Goal: Information Seeking & Learning: Learn about a topic

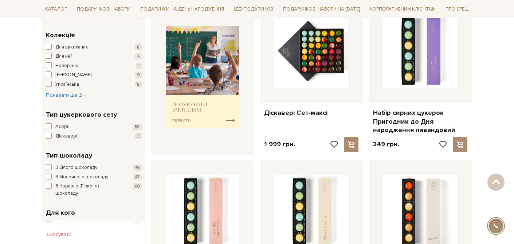
scroll to position [287, 0]
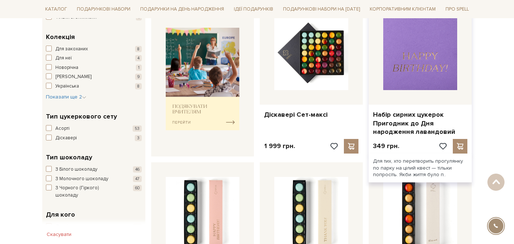
click at [417, 78] on img at bounding box center [420, 53] width 74 height 74
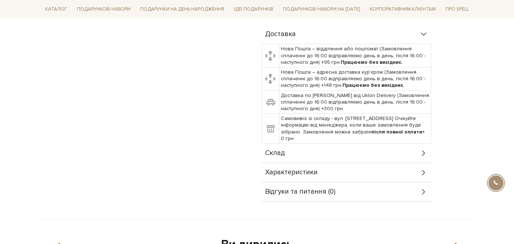
click at [309, 158] on div "Склад" at bounding box center [347, 153] width 170 height 19
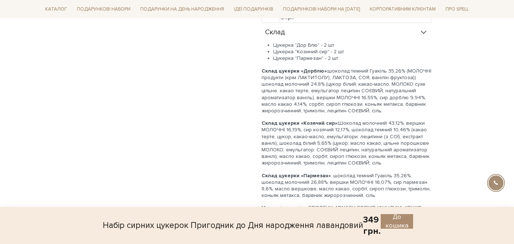
scroll to position [482, 0]
